Goal: Task Accomplishment & Management: Manage account settings

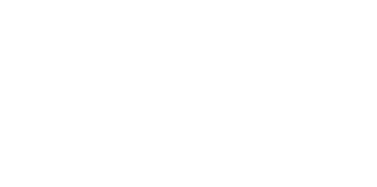
click at [248, 166] on icon "button" at bounding box center [246, 166] width 3 height 3
click at [186, 91] on button "Clock Off" at bounding box center [170, 93] width 32 height 9
click at [315, 32] on button "Close" at bounding box center [305, 32] width 22 height 9
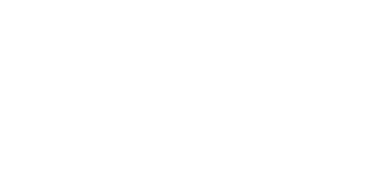
click at [62, 51] on div "Collaborate" at bounding box center [49, 51] width 23 height 5
click at [153, 105] on img at bounding box center [131, 109] width 42 height 39
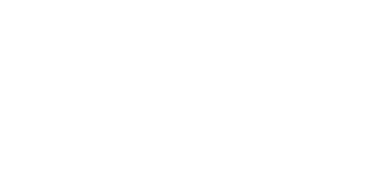
scroll to position [81, 0]
click at [153, 170] on img at bounding box center [131, 167] width 42 height 39
click at [78, 70] on button "Checklists 0/0" at bounding box center [50, 66] width 56 height 15
click at [78, 51] on button "Collaborate" at bounding box center [50, 51] width 56 height 15
click at [78, 81] on button "Tracking" at bounding box center [50, 81] width 56 height 15
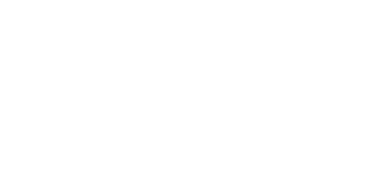
click at [315, 33] on button "Close" at bounding box center [305, 32] width 22 height 9
click at [78, 80] on button "Tracking" at bounding box center [50, 81] width 56 height 15
click at [62, 51] on div "Collaborate" at bounding box center [49, 51] width 23 height 5
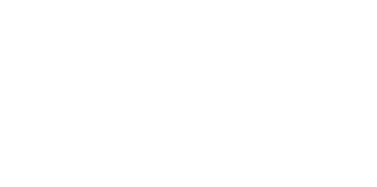
click at [153, 129] on img at bounding box center [131, 130] width 42 height 39
click at [153, 158] on img at bounding box center [131, 167] width 42 height 39
click at [153, 114] on img at bounding box center [131, 106] width 42 height 39
click at [153, 163] on img at bounding box center [131, 167] width 42 height 39
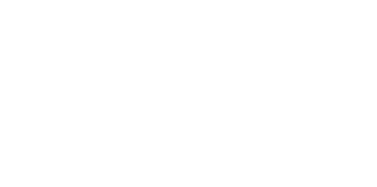
click at [153, 100] on img at bounding box center [131, 106] width 42 height 39
click at [153, 169] on img at bounding box center [131, 167] width 42 height 39
click at [153, 166] on img at bounding box center [131, 167] width 42 height 39
click at [153, 118] on img at bounding box center [131, 106] width 42 height 39
click at [153, 170] on img at bounding box center [131, 167] width 42 height 39
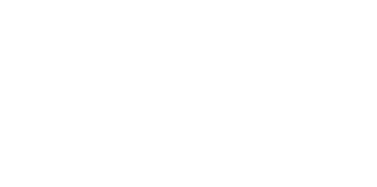
click at [153, 109] on img at bounding box center [131, 106] width 42 height 39
